Goal: Task Accomplishment & Management: Complete application form

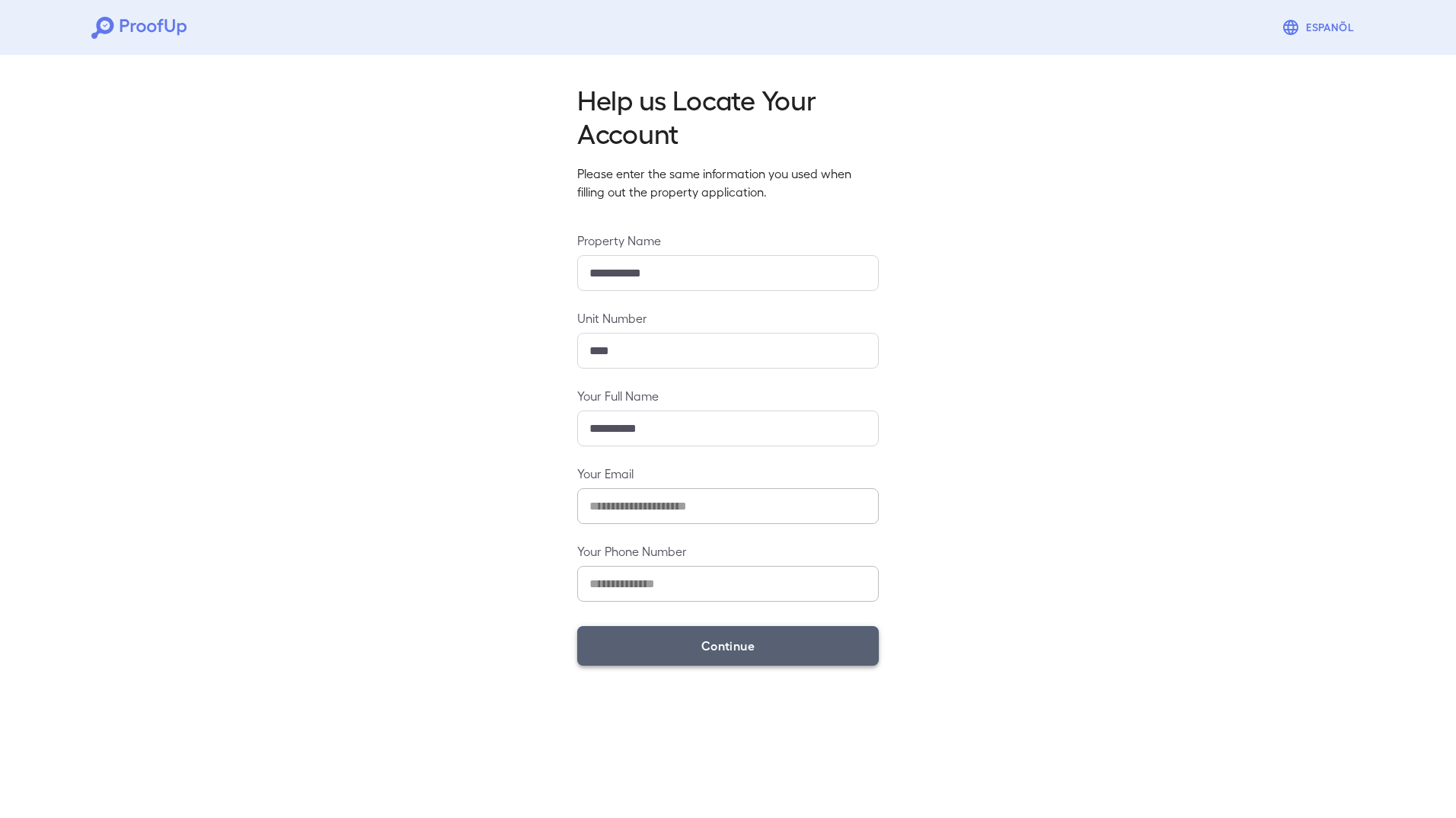
click at [829, 657] on button "Continue" at bounding box center [728, 646] width 302 height 39
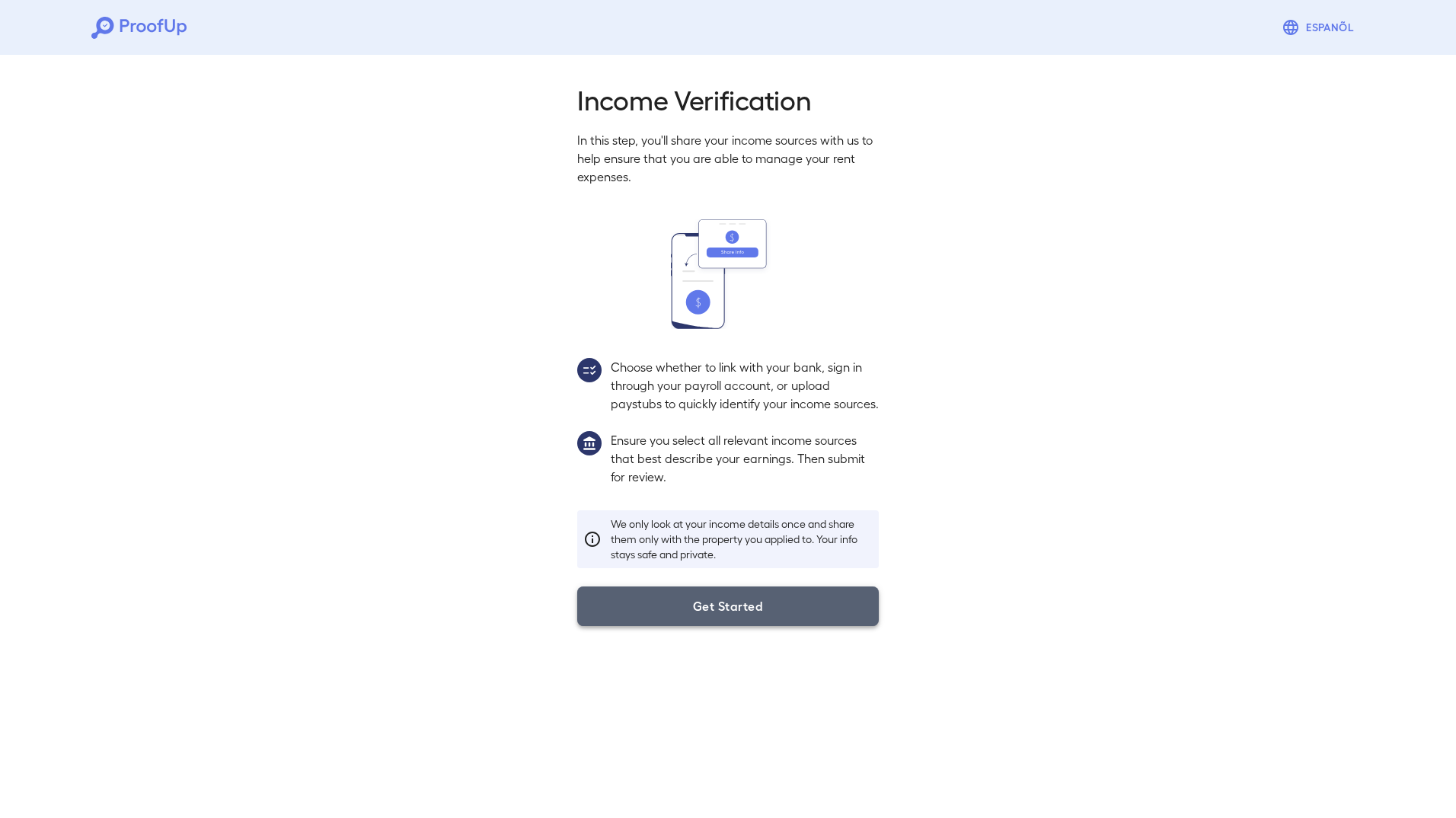
click at [856, 626] on button "Get Started" at bounding box center [728, 606] width 302 height 39
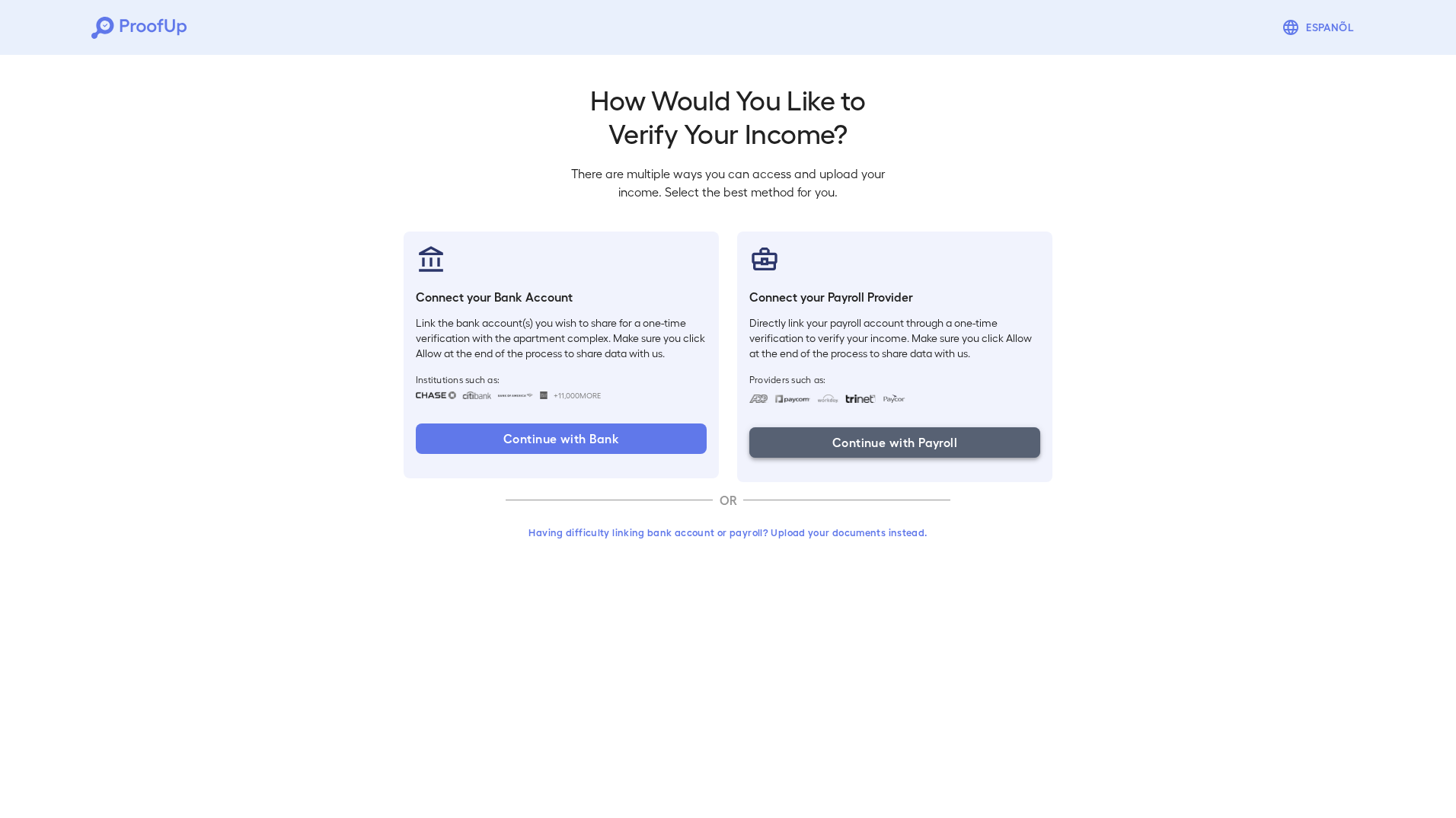
click at [959, 446] on button "Continue with Payroll" at bounding box center [895, 442] width 291 height 31
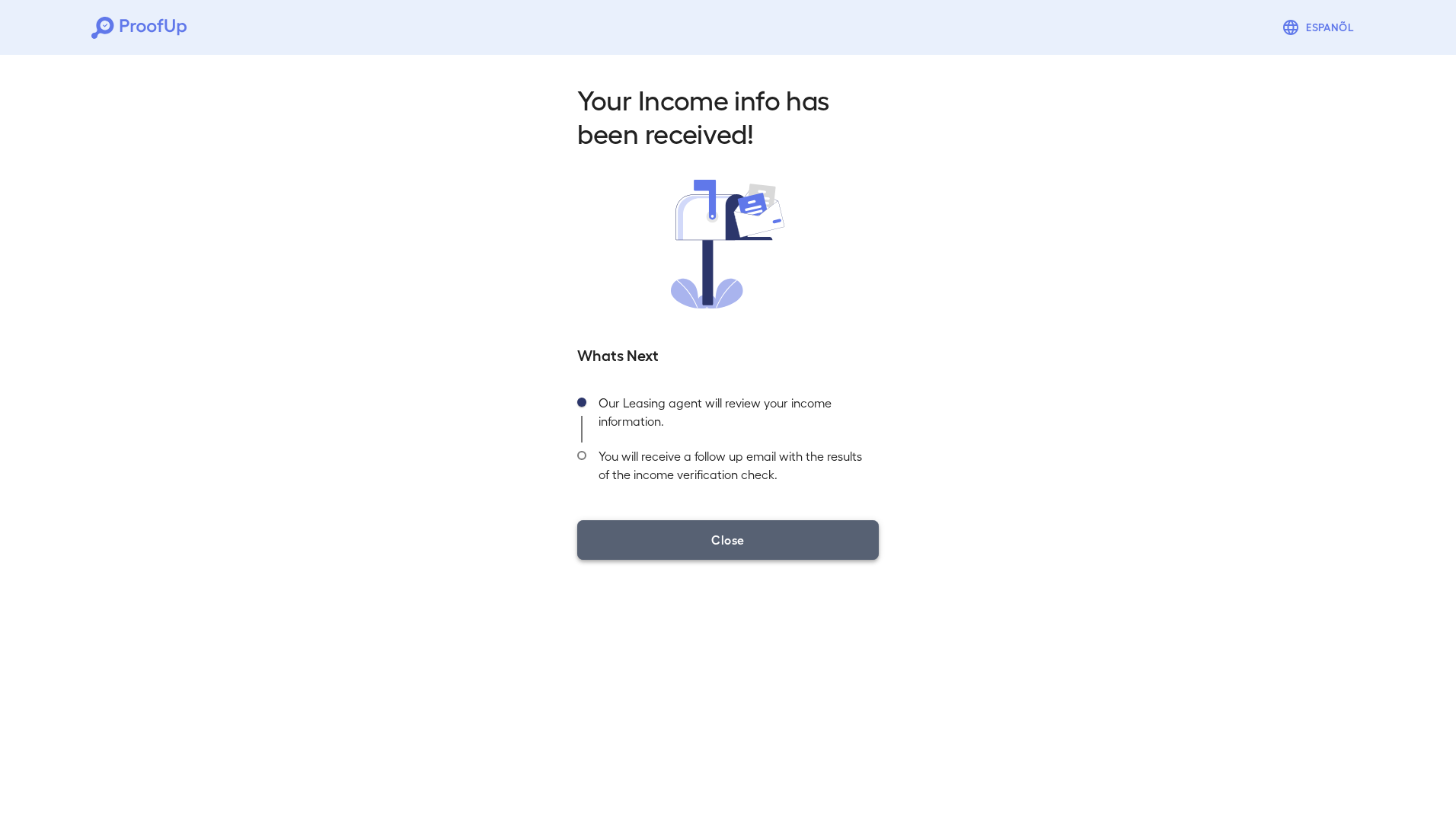
click at [818, 534] on button "Close" at bounding box center [728, 539] width 302 height 39
click at [706, 538] on button "Close" at bounding box center [728, 539] width 302 height 39
click at [721, 535] on button "Close" at bounding box center [728, 539] width 302 height 39
